Goal: Task Accomplishment & Management: Manage account settings

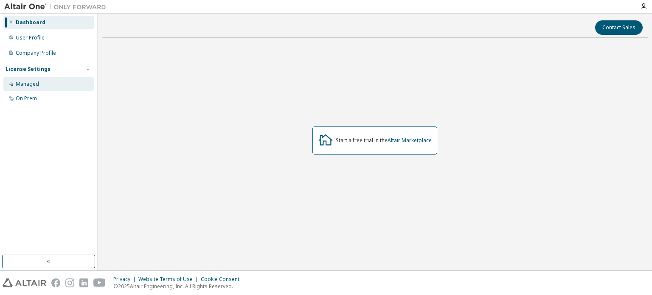
click at [32, 81] on div "Managed" at bounding box center [27, 84] width 23 height 7
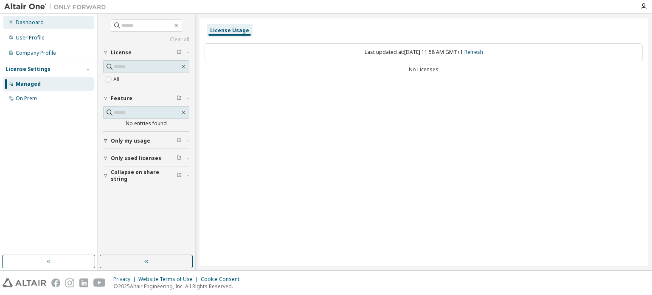
click at [36, 18] on div "Dashboard" at bounding box center [48, 23] width 90 height 14
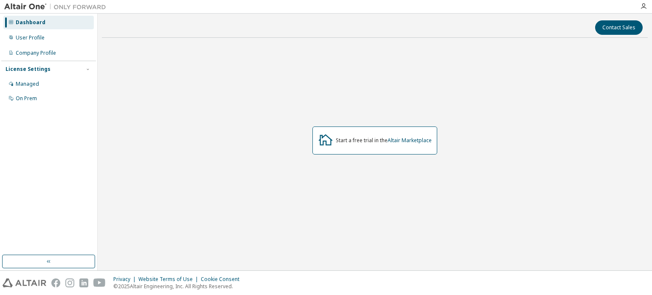
click at [31, 5] on img at bounding box center [57, 7] width 106 height 8
click at [35, 24] on div "Dashboard" at bounding box center [31, 22] width 30 height 7
click at [27, 35] on div "User Profile" at bounding box center [30, 37] width 29 height 7
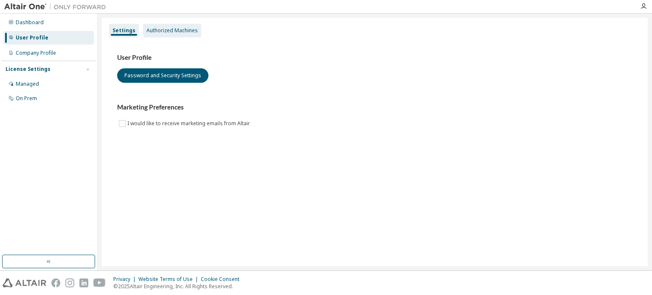
click at [180, 32] on div "Authorized Machines" at bounding box center [172, 30] width 51 height 7
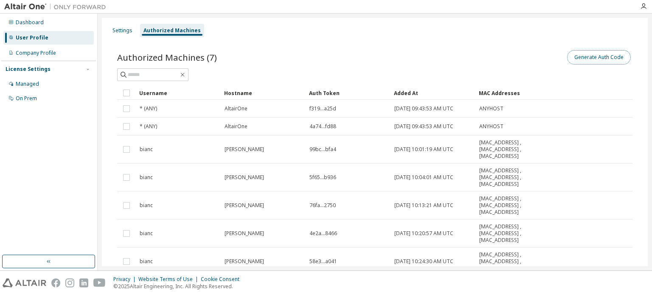
click at [603, 59] on button "Generate Auth Code" at bounding box center [599, 57] width 64 height 14
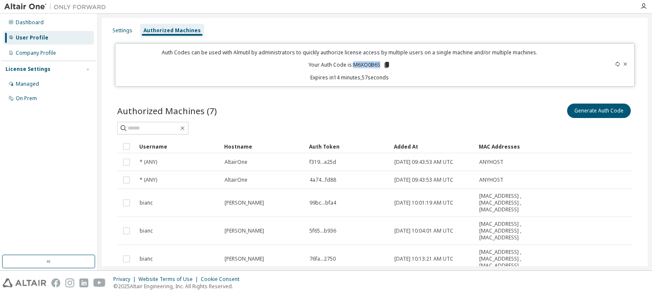
drag, startPoint x: 378, startPoint y: 62, endPoint x: 353, endPoint y: 67, distance: 26.1
click at [353, 67] on p "Your Auth Code is: M6XO0B6S" at bounding box center [350, 65] width 82 height 8
copy p "M6XO0B6S"
click at [607, 110] on button "Generate Auth Code" at bounding box center [599, 111] width 64 height 14
click at [412, 71] on div "Auth Codes can be used with Almutil by administrators to quickly authorize lice…" at bounding box center [350, 65] width 458 height 32
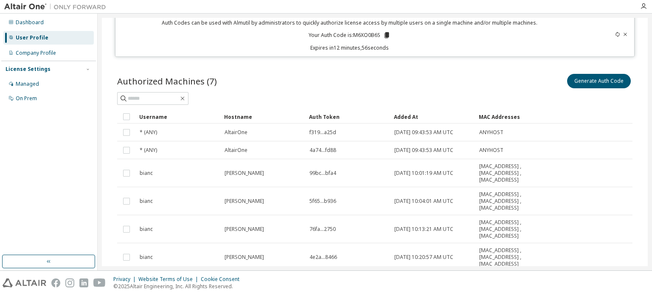
scroll to position [42, 0]
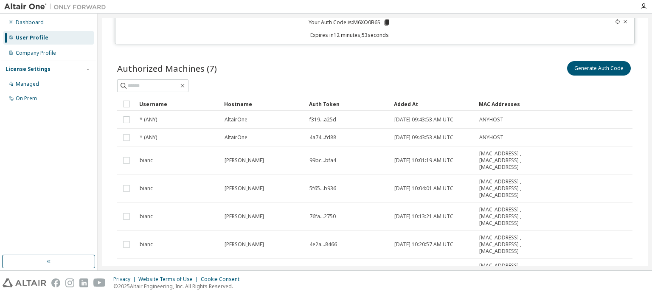
click at [623, 22] on icon at bounding box center [625, 21] width 5 height 5
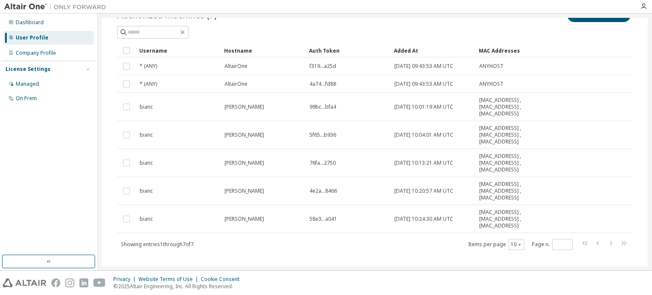
scroll to position [0, 0]
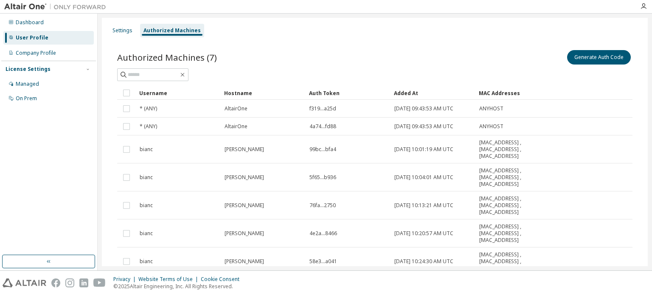
click at [246, 45] on div "Authorized Machines (7) Generate Auth Code Clear Load Save Save As Field Operat…" at bounding box center [375, 176] width 536 height 277
click at [602, 57] on button "Generate Auth Code" at bounding box center [599, 57] width 64 height 14
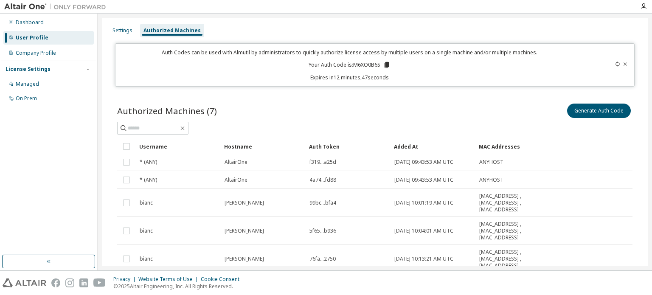
click at [384, 64] on icon at bounding box center [386, 65] width 5 height 6
click at [372, 77] on div "Auth Code copied to clipboard" at bounding box center [350, 77] width 75 height 8
drag, startPoint x: 459, startPoint y: 93, endPoint x: 620, endPoint y: 40, distance: 169.4
click at [459, 93] on div "Authorized Machines (7) Generate Auth Code Clear Load Save Save As Field Operat…" at bounding box center [375, 230] width 536 height 277
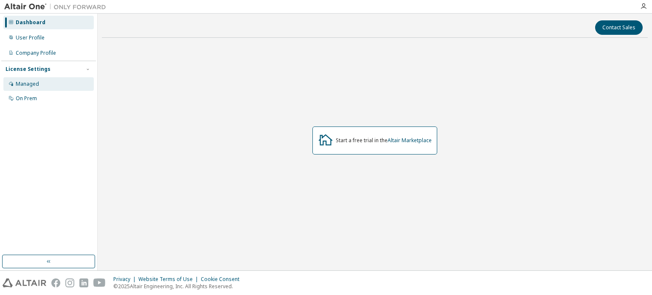
click at [31, 82] on div "Managed" at bounding box center [27, 84] width 23 height 7
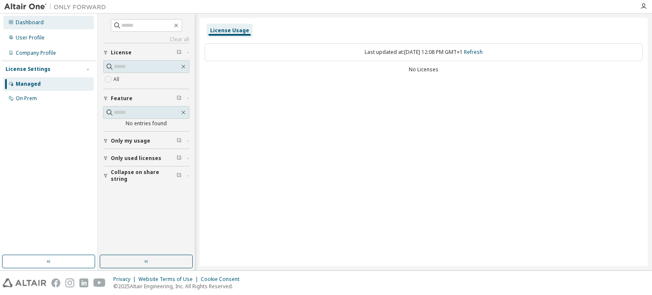
click at [31, 26] on div "Dashboard" at bounding box center [48, 23] width 90 height 14
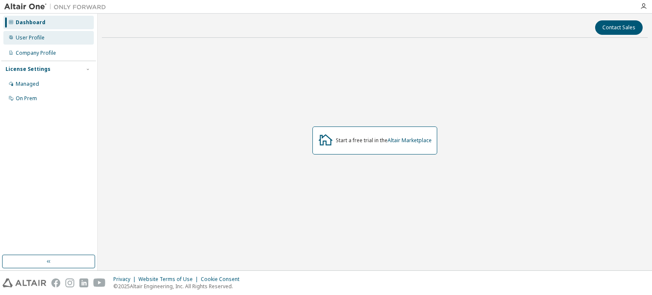
click at [22, 35] on div "User Profile" at bounding box center [30, 37] width 29 height 7
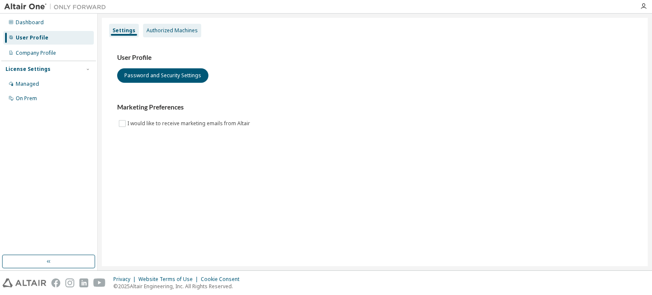
click at [190, 36] on div "Authorized Machines" at bounding box center [172, 31] width 58 height 14
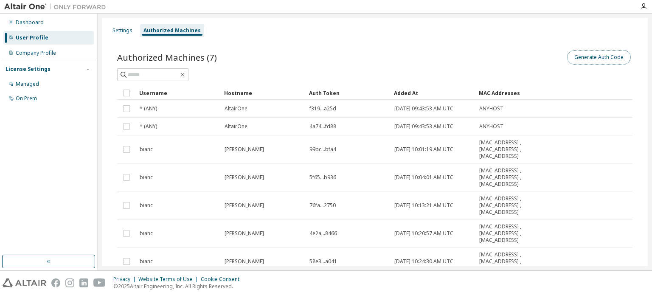
click at [604, 59] on button "Generate Auth Code" at bounding box center [599, 57] width 64 height 14
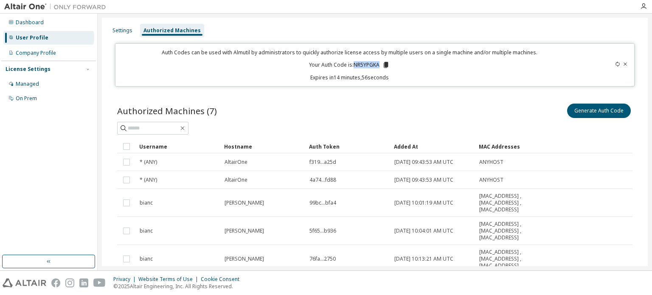
drag, startPoint x: 377, startPoint y: 66, endPoint x: 352, endPoint y: 65, distance: 25.1
click at [352, 65] on p "Your Auth Code is: NR5YPGKA" at bounding box center [349, 65] width 81 height 8
copy p "NR5YPGKA"
click at [377, 66] on p "Your Auth Code is: NR5YPGKA" at bounding box center [349, 65] width 81 height 8
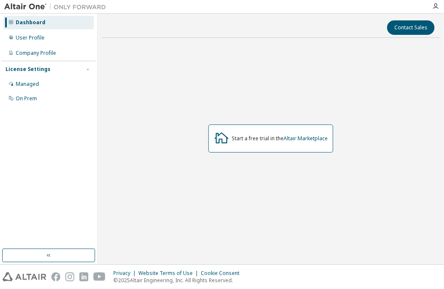
click at [43, 23] on div "Dashboard" at bounding box center [31, 22] width 30 height 7
click at [25, 35] on div "User Profile" at bounding box center [30, 37] width 29 height 7
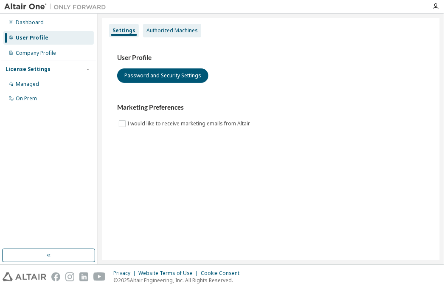
click at [173, 31] on div "Authorized Machines" at bounding box center [172, 30] width 51 height 7
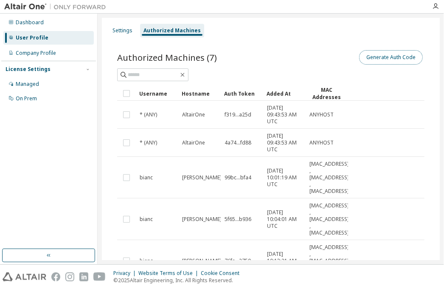
click at [391, 58] on button "Generate Auth Code" at bounding box center [391, 57] width 64 height 14
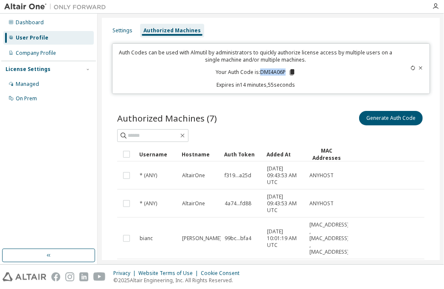
drag, startPoint x: 287, startPoint y: 68, endPoint x: 260, endPoint y: 72, distance: 27.9
copy p "DMI4A06P"
